Goal: Information Seeking & Learning: Find specific fact

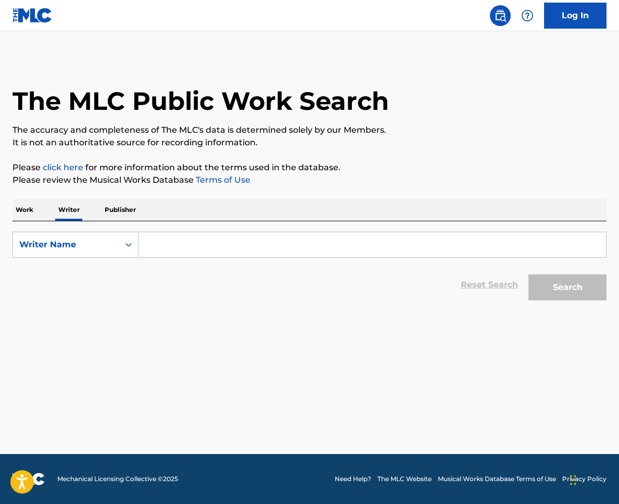
click at [183, 240] on input "Search Form" at bounding box center [373, 244] width 468 height 25
paste input "00756290029"
type input "00756290029"
click at [588, 279] on button "Search" at bounding box center [568, 287] width 78 height 26
click at [104, 207] on p "Publisher" at bounding box center [121, 210] width 38 height 22
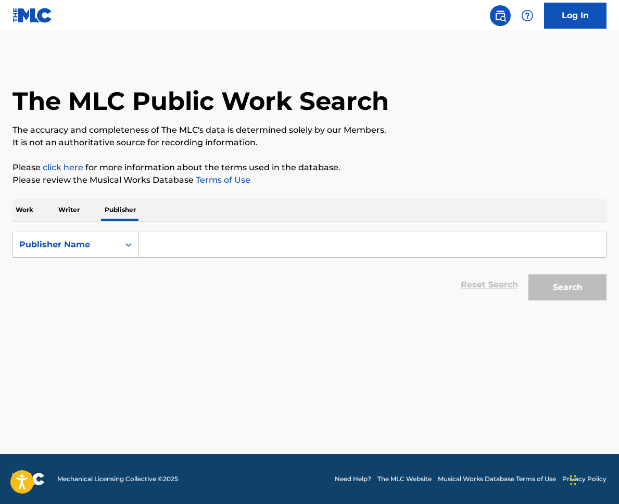
click at [42, 212] on div "Work Writer Publisher" at bounding box center [310, 210] width 594 height 22
click at [35, 210] on p "Work" at bounding box center [25, 210] width 24 height 22
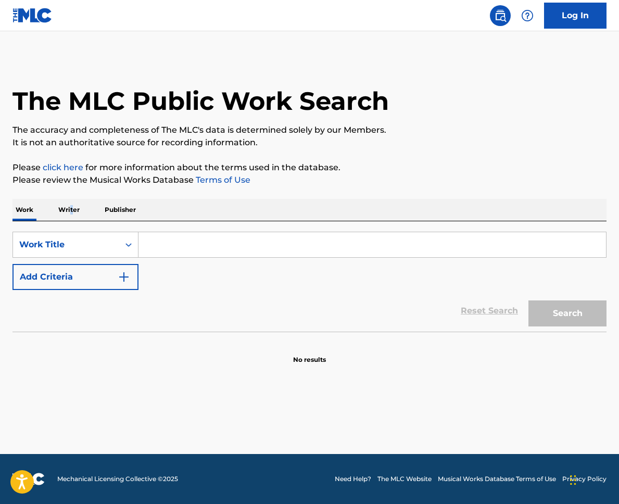
click at [71, 209] on p "Writer" at bounding box center [69, 210] width 28 height 22
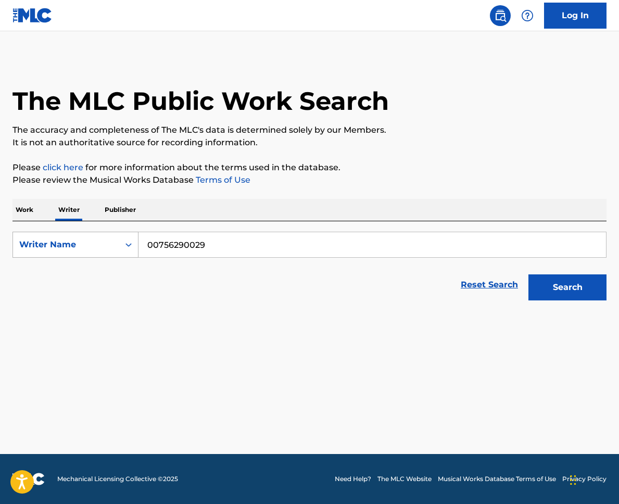
click at [104, 245] on div "Writer Name" at bounding box center [66, 245] width 94 height 13
click at [64, 266] on div "Writer IPI" at bounding box center [75, 271] width 125 height 26
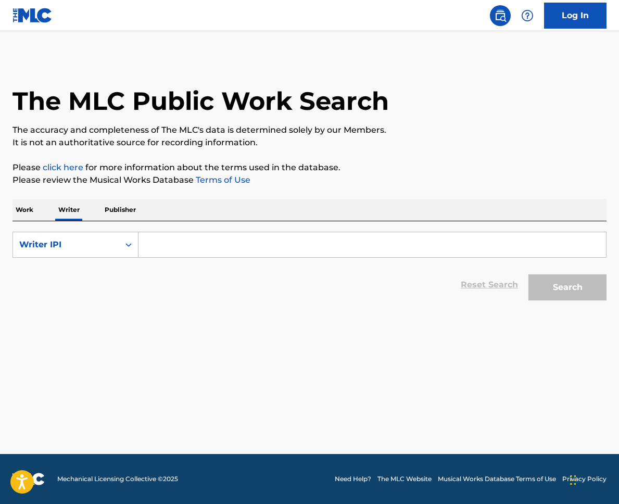
click at [527, 234] on input "Search Form" at bounding box center [373, 244] width 468 height 25
paste input "00756290029"
click at [529, 274] on button "Search" at bounding box center [568, 287] width 78 height 26
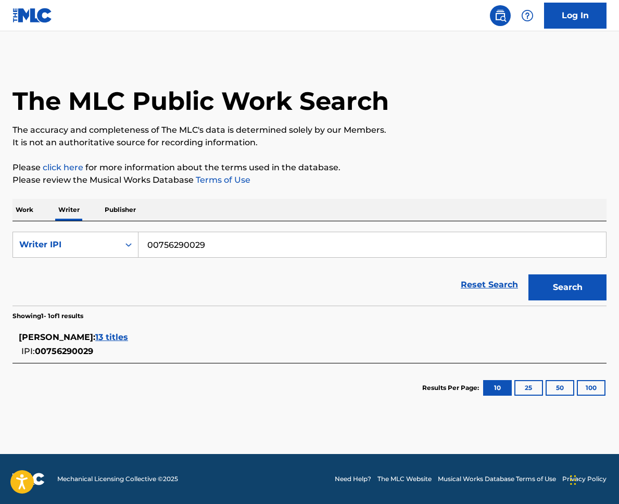
click at [119, 338] on span "13 titles" at bounding box center [111, 337] width 33 height 10
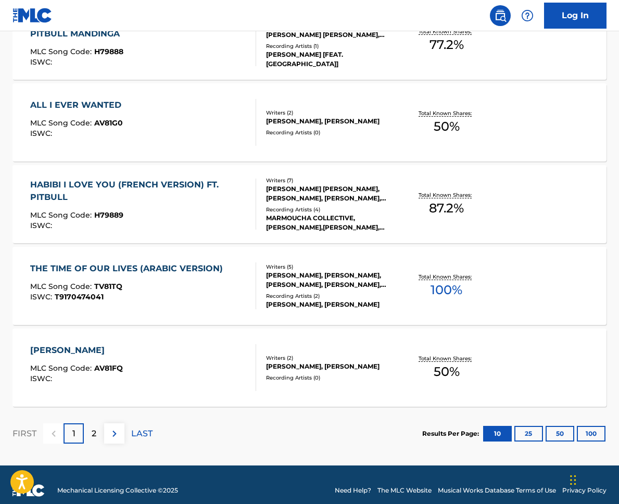
scroll to position [771, 0]
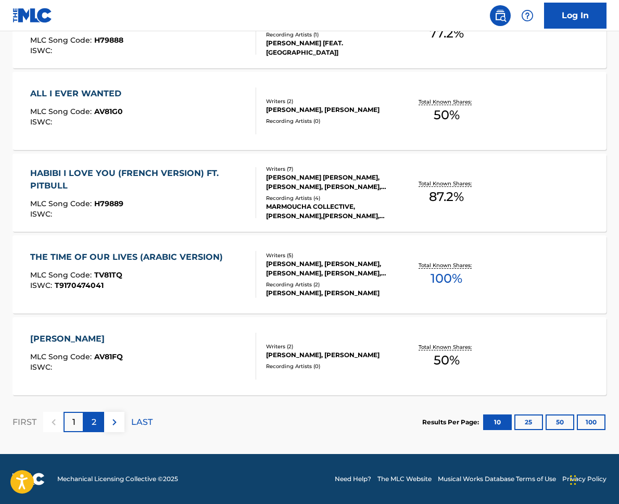
click at [85, 429] on div "2" at bounding box center [94, 422] width 20 height 20
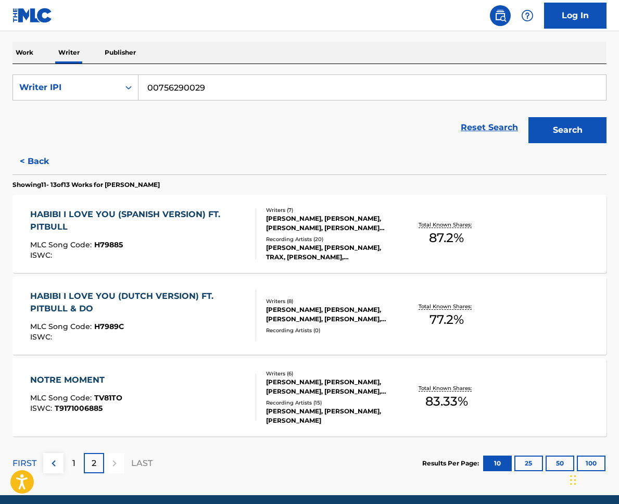
scroll to position [166, 0]
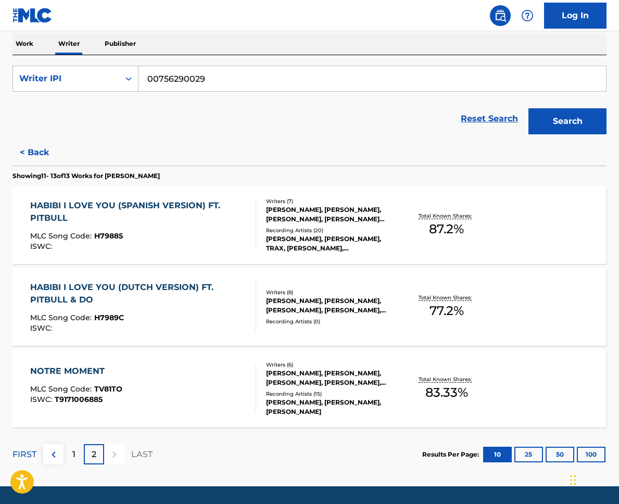
click at [209, 73] on input "00756290029" at bounding box center [373, 78] width 468 height 25
paste input "738203842"
type input "738203842"
click at [529, 108] on button "Search" at bounding box center [568, 121] width 78 height 26
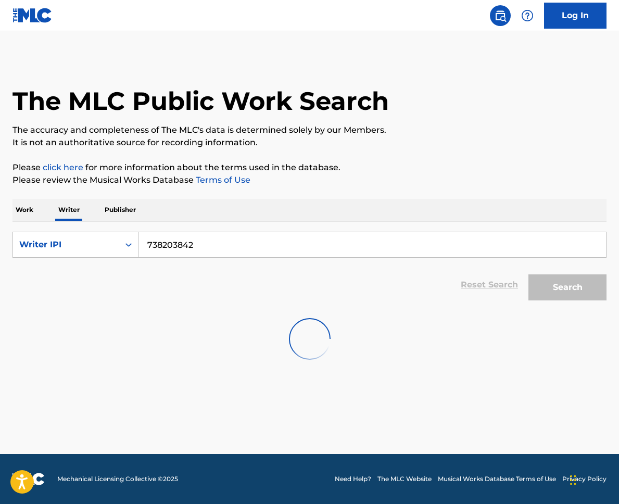
scroll to position [0, 0]
click at [583, 288] on button "Search" at bounding box center [568, 287] width 78 height 26
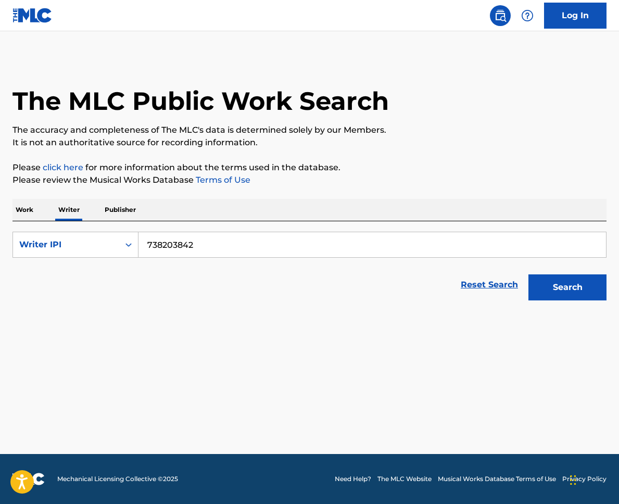
click at [34, 214] on p "Work" at bounding box center [25, 210] width 24 height 22
